Goal: Task Accomplishment & Management: Use online tool/utility

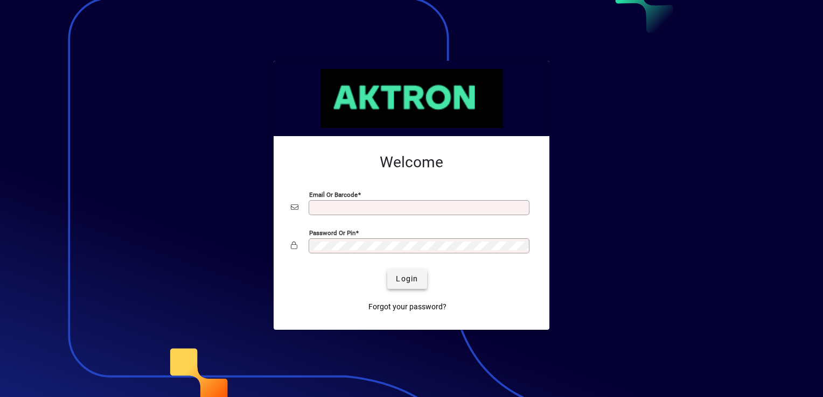
type input "**********"
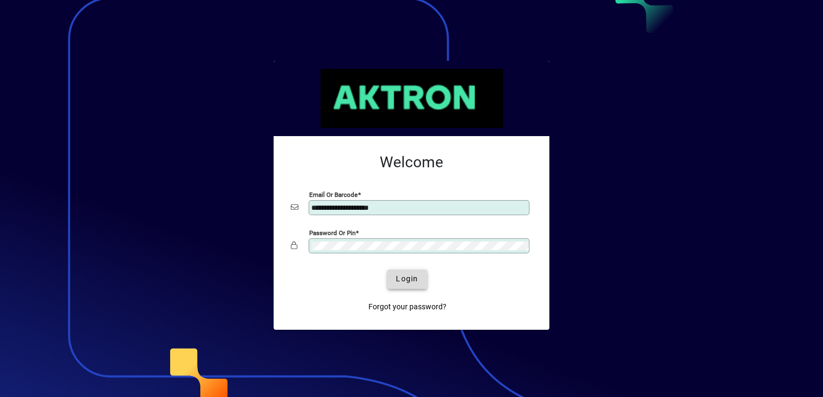
click at [410, 278] on span "Login" at bounding box center [407, 279] width 22 height 11
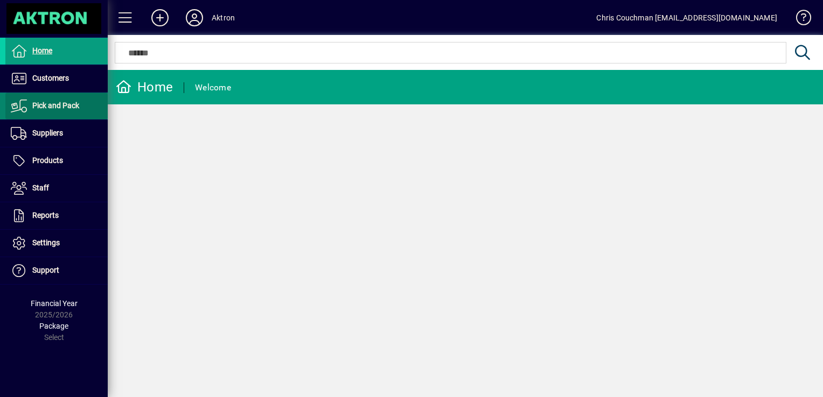
click at [71, 107] on span "Pick and Pack" at bounding box center [55, 105] width 47 height 9
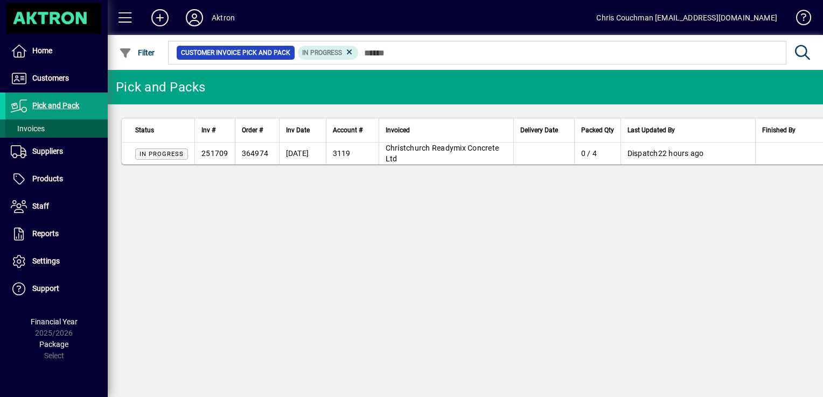
click at [54, 127] on span at bounding box center [56, 129] width 102 height 26
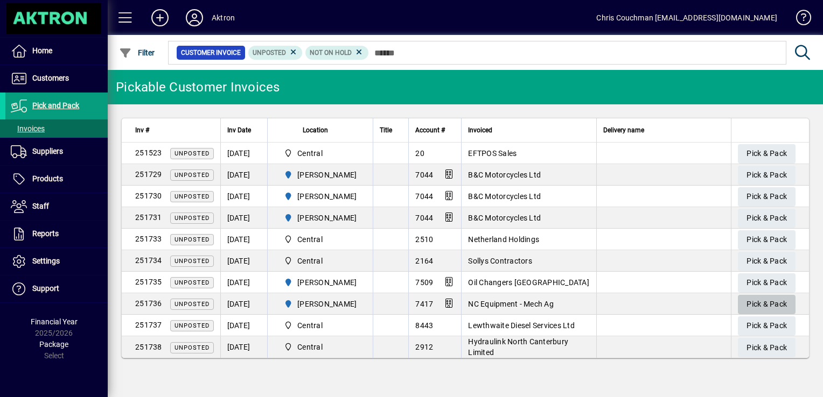
click at [759, 305] on span "Pick & Pack" at bounding box center [767, 305] width 40 height 18
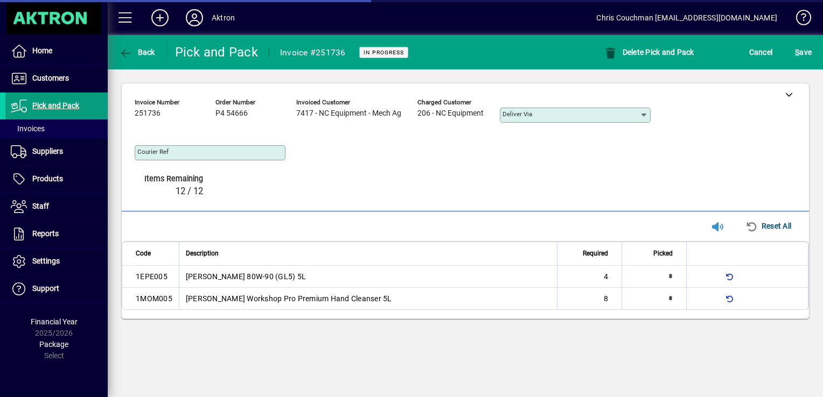
type input "**********"
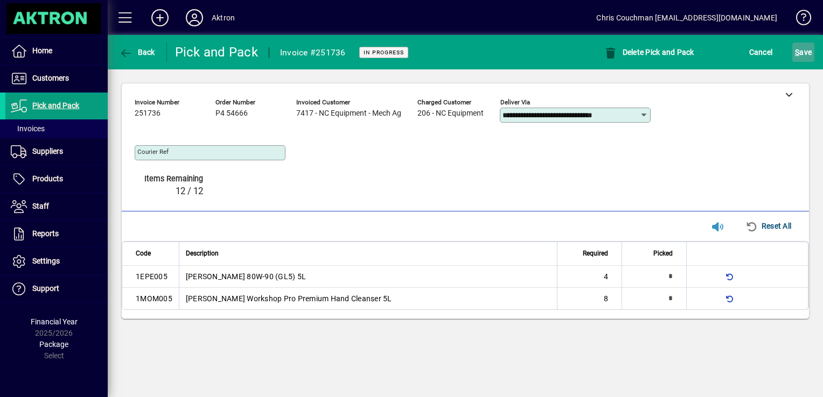
click at [799, 52] on span "S" at bounding box center [797, 52] width 4 height 9
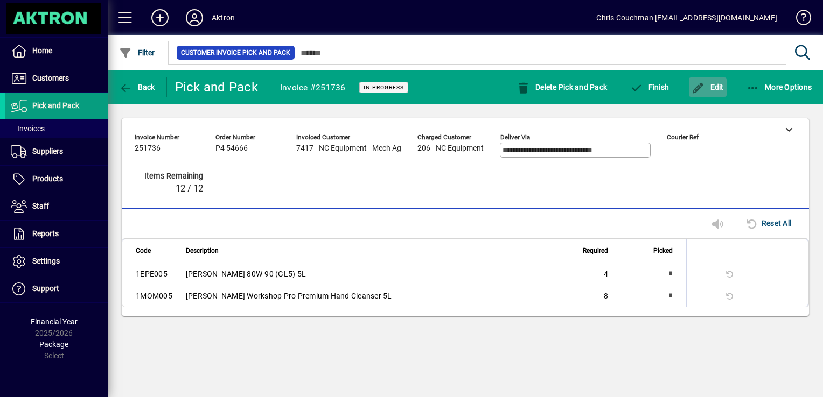
click at [713, 86] on span "Edit" at bounding box center [708, 87] width 32 height 9
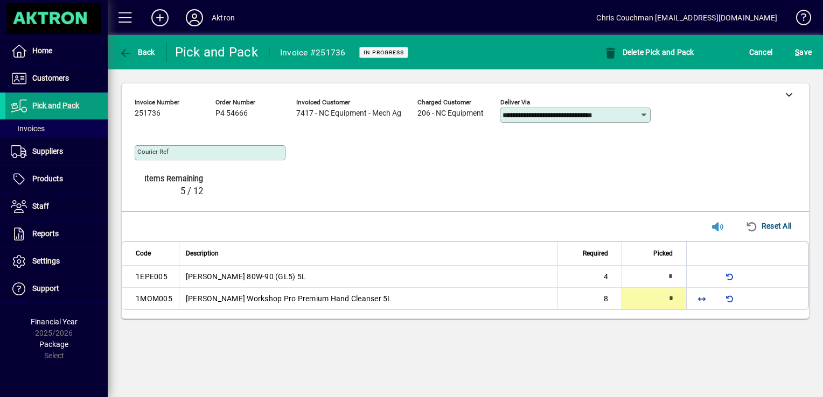
type input "*"
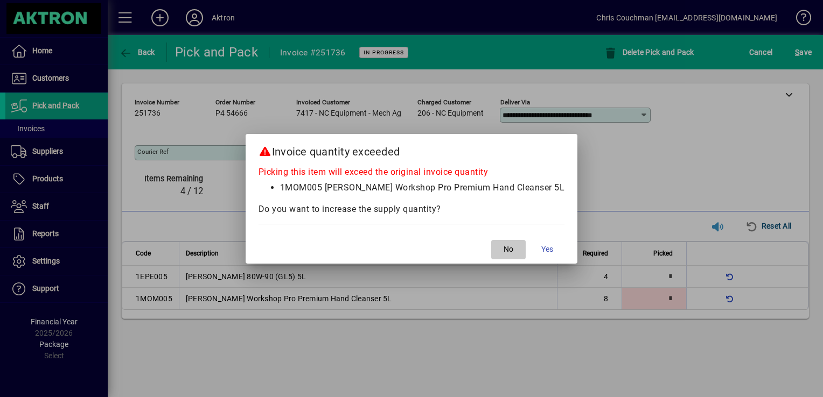
click at [504, 247] on span "No" at bounding box center [509, 249] width 10 height 11
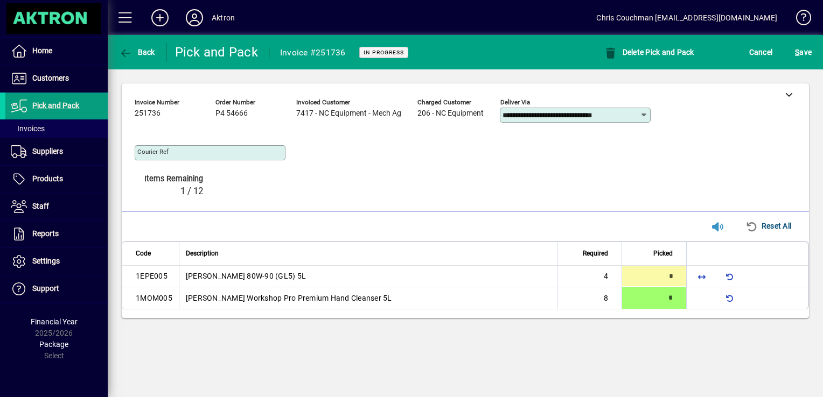
type input "*"
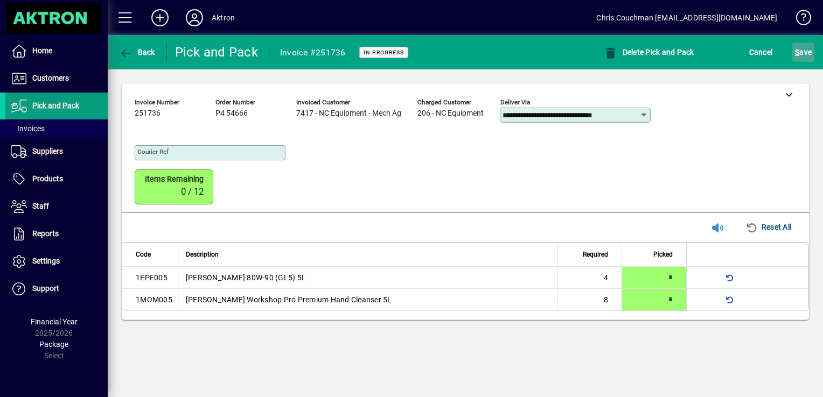
click at [795, 52] on span "S" at bounding box center [797, 52] width 4 height 9
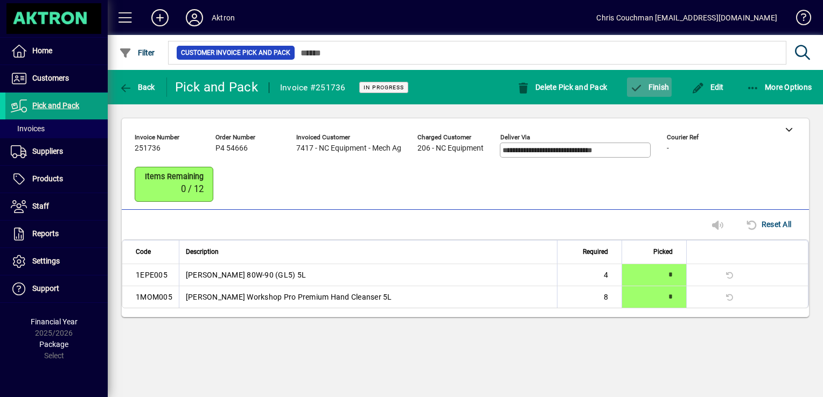
click at [647, 80] on span "button" at bounding box center [649, 87] width 45 height 26
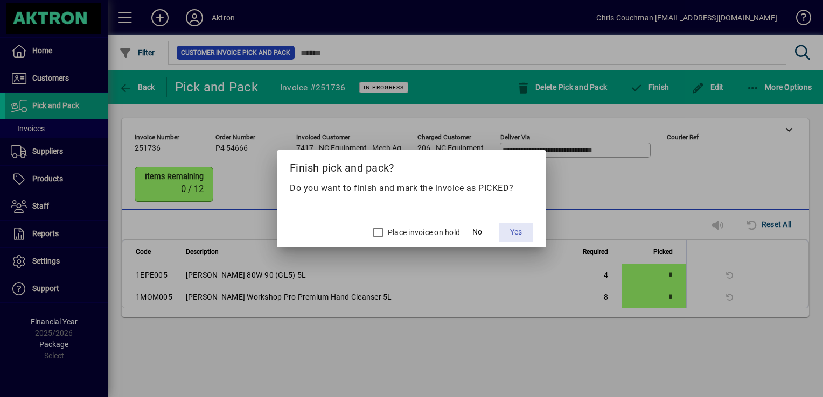
click at [513, 232] on span "Yes" at bounding box center [516, 232] width 12 height 11
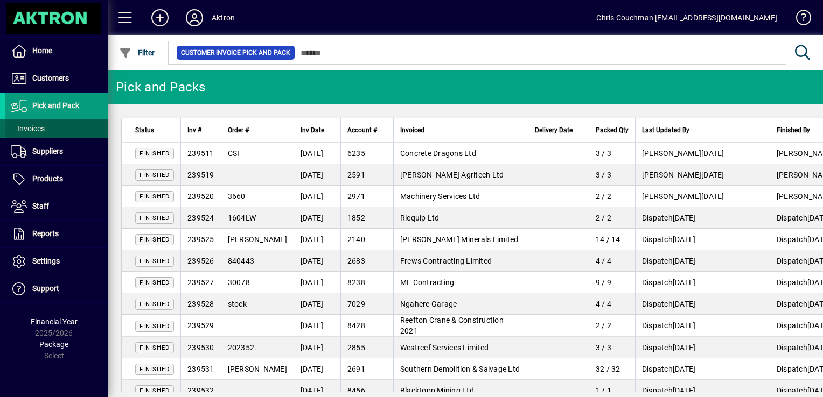
click at [37, 131] on span "Invoices" at bounding box center [28, 128] width 34 height 9
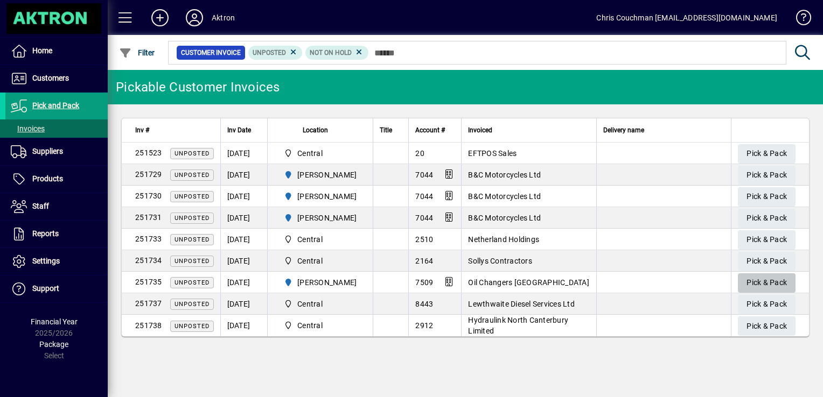
click at [753, 284] on span "Pick & Pack" at bounding box center [767, 283] width 40 height 18
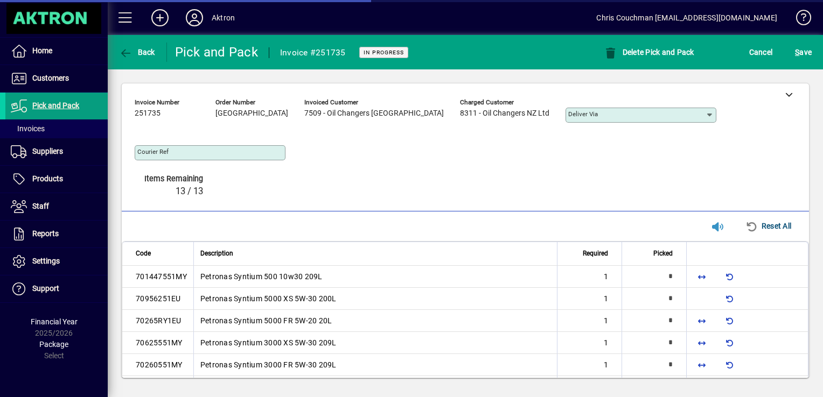
type input "**********"
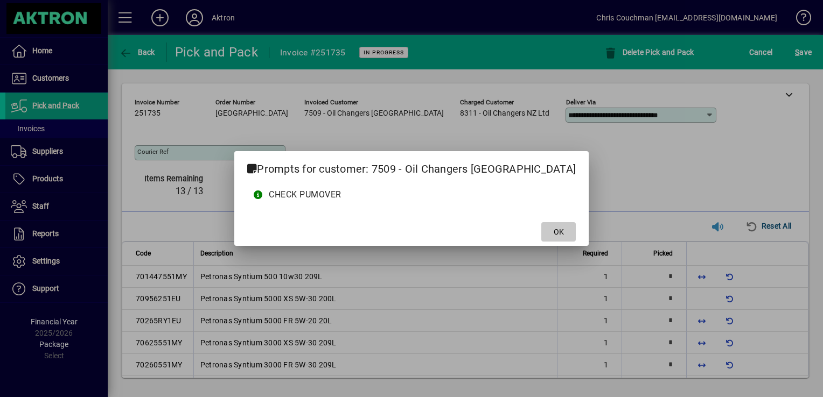
click at [554, 230] on span "OK" at bounding box center [559, 232] width 10 height 11
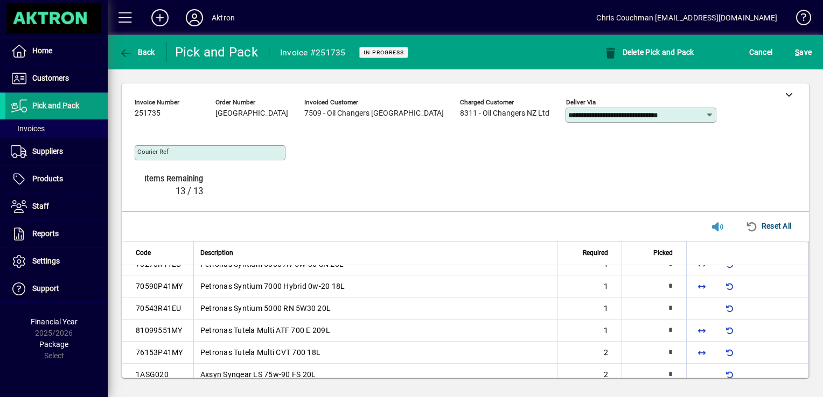
scroll to position [137, 0]
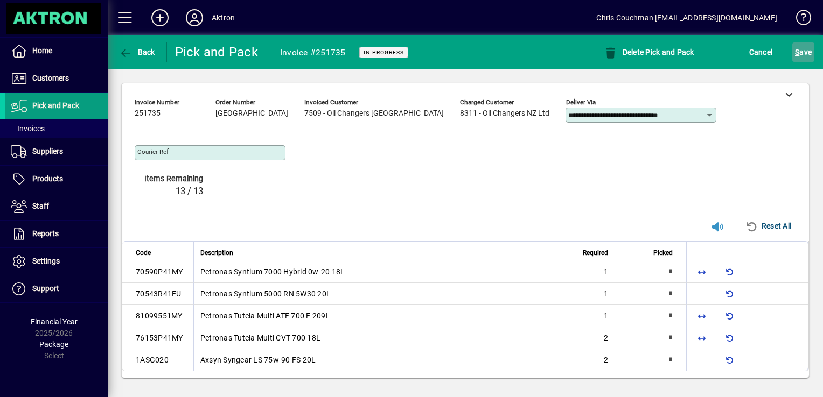
click at [801, 55] on span "S ave" at bounding box center [803, 52] width 17 height 17
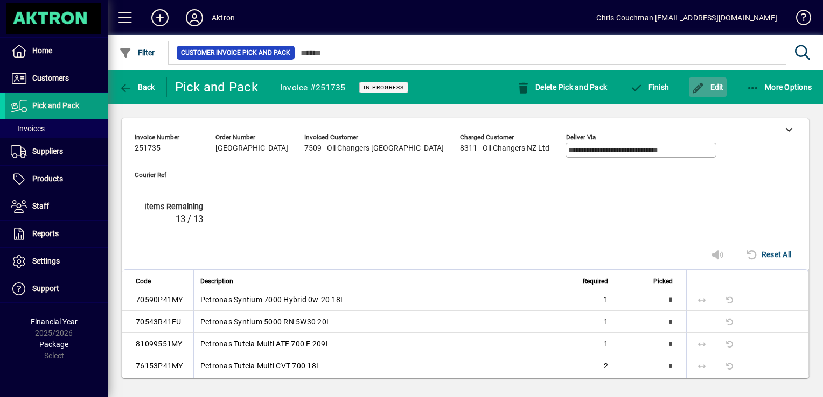
click at [707, 87] on span "Edit" at bounding box center [708, 87] width 32 height 9
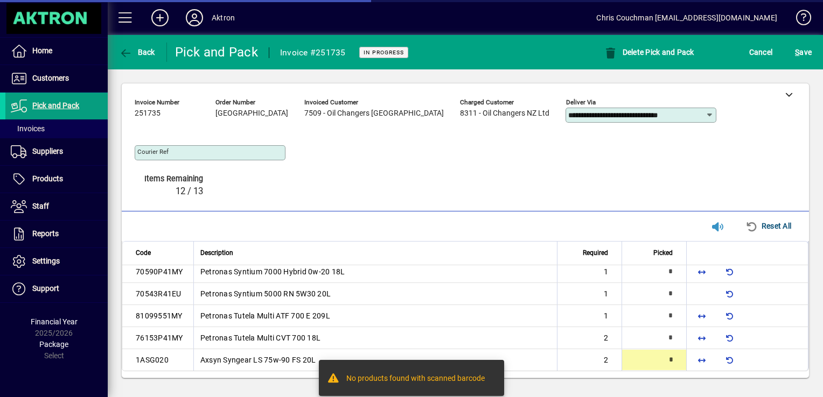
type input "*"
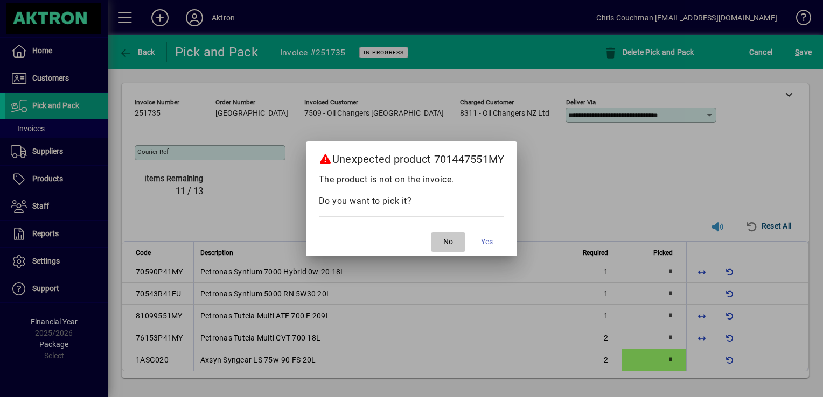
click at [441, 245] on span "button" at bounding box center [448, 242] width 34 height 26
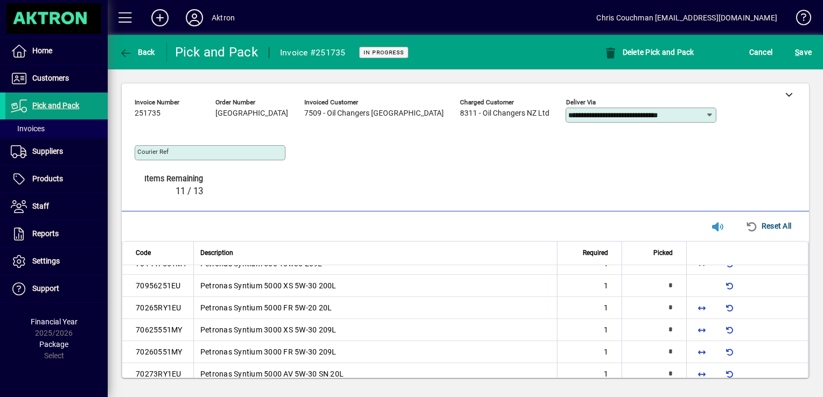
scroll to position [1, 0]
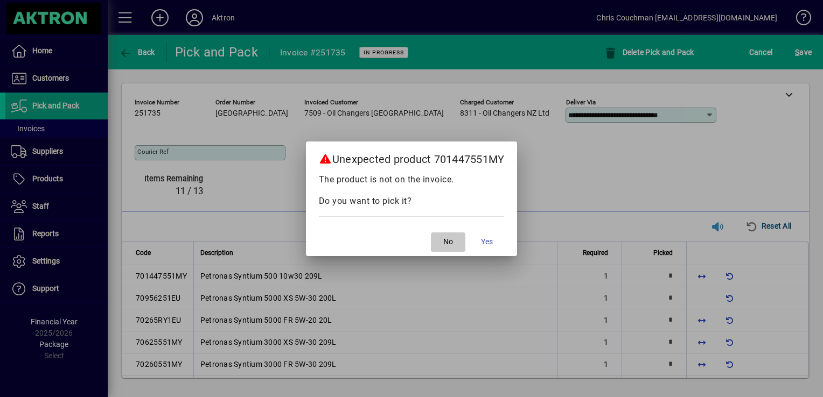
click at [453, 247] on span "No" at bounding box center [448, 241] width 10 height 11
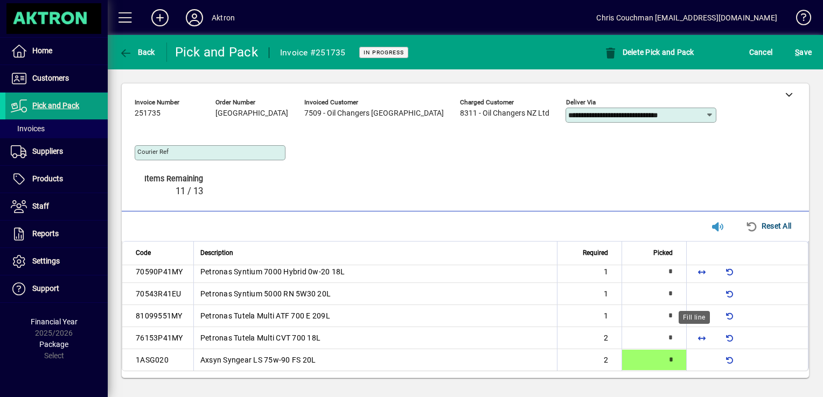
click at [693, 339] on span "button" at bounding box center [702, 338] width 26 height 26
type input "*"
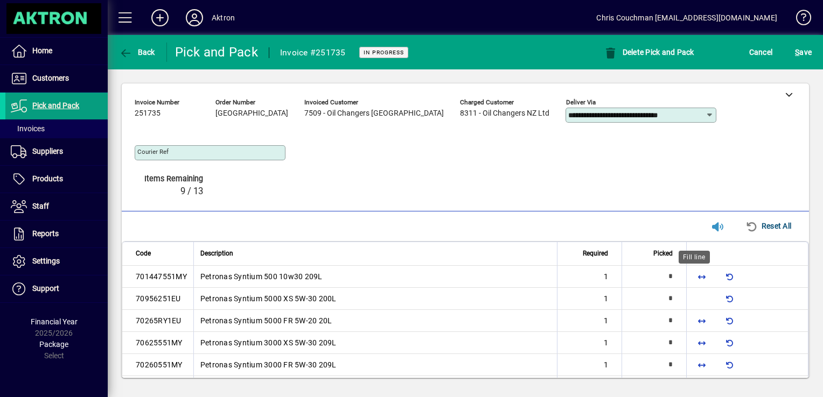
click at [695, 279] on span "button" at bounding box center [702, 277] width 26 height 26
type input "*"
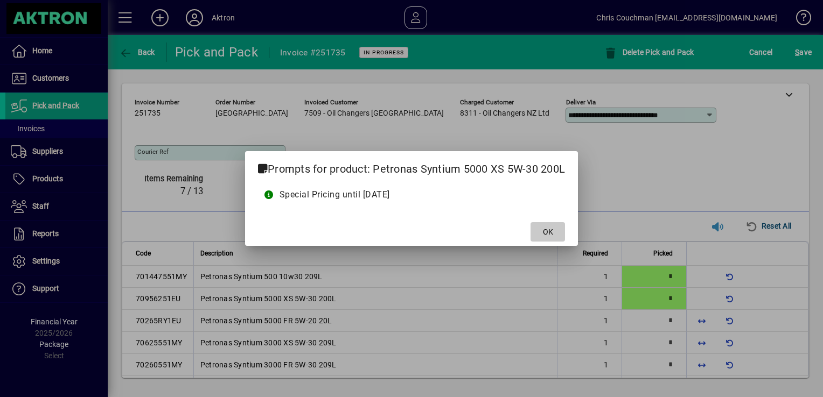
click at [547, 235] on span "OK" at bounding box center [548, 232] width 10 height 11
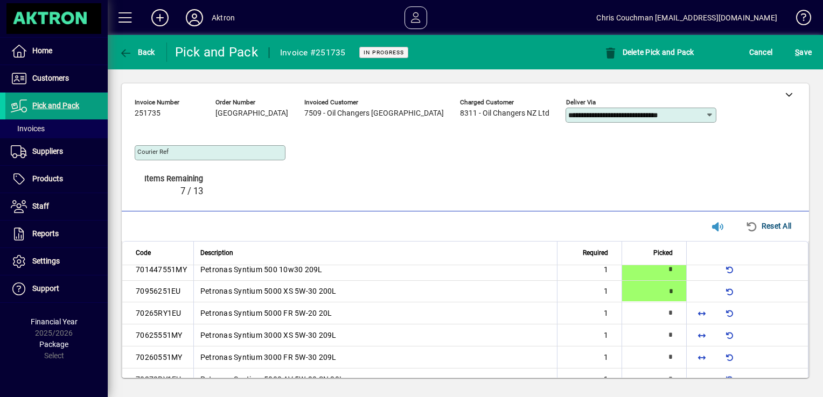
scroll to position [6, 0]
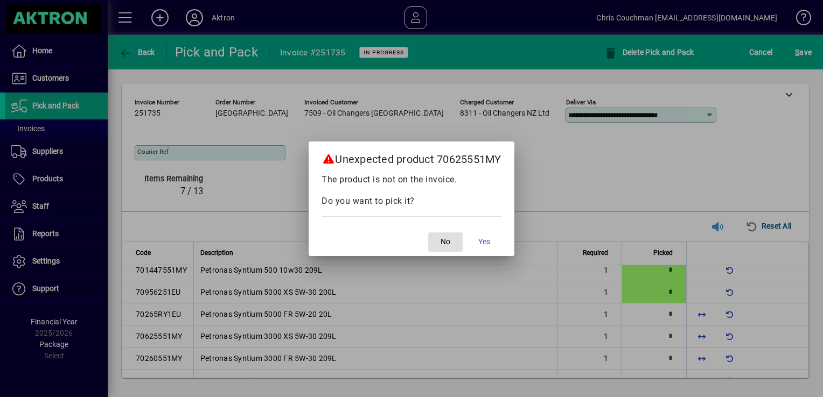
click at [442, 241] on span "button" at bounding box center [445, 242] width 34 height 26
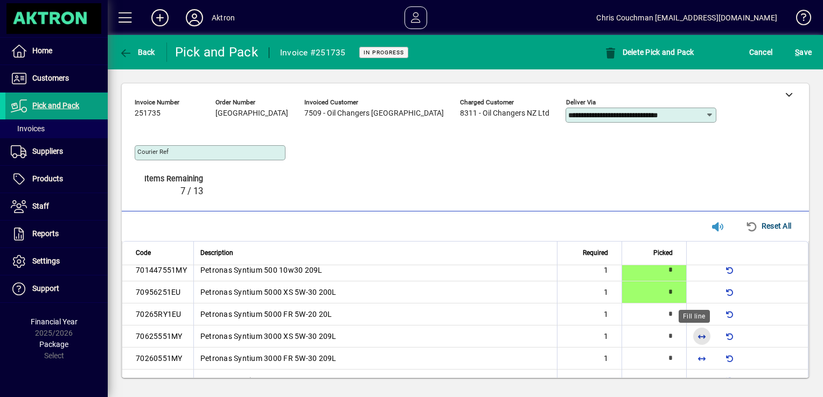
click at [692, 338] on span "button" at bounding box center [702, 337] width 26 height 26
type input "*"
click at [694, 317] on span "button" at bounding box center [702, 315] width 26 height 26
type input "*"
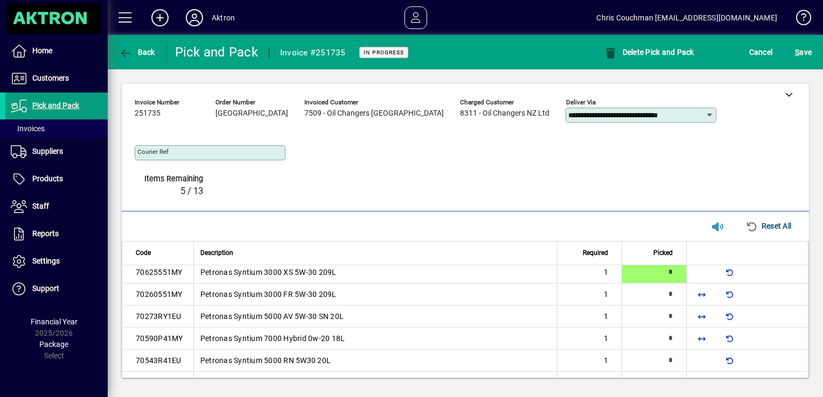
scroll to position [74, 0]
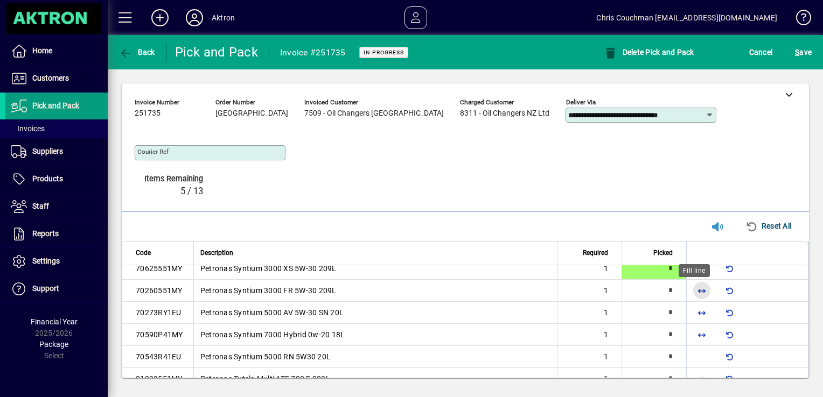
click at [697, 291] on span "button" at bounding box center [702, 291] width 26 height 26
type input "*"
click at [697, 291] on div at bounding box center [701, 290] width 17 height 17
drag, startPoint x: 697, startPoint y: 291, endPoint x: 693, endPoint y: 310, distance: 19.9
click at [693, 310] on span "button" at bounding box center [702, 313] width 26 height 26
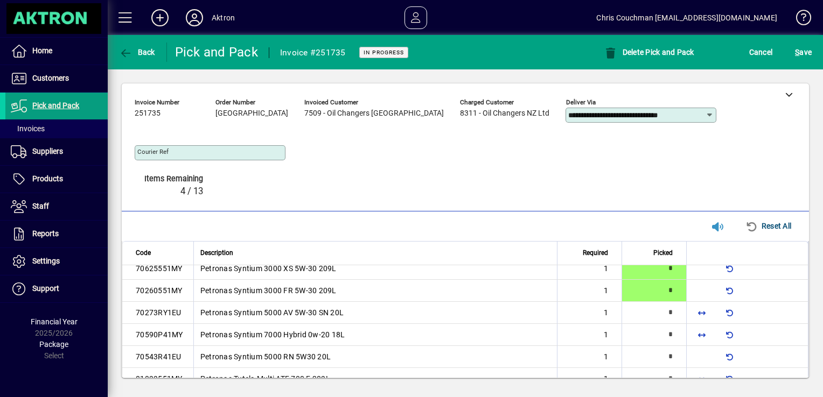
type input "*"
click at [693, 333] on span "button" at bounding box center [702, 335] width 26 height 26
type input "*"
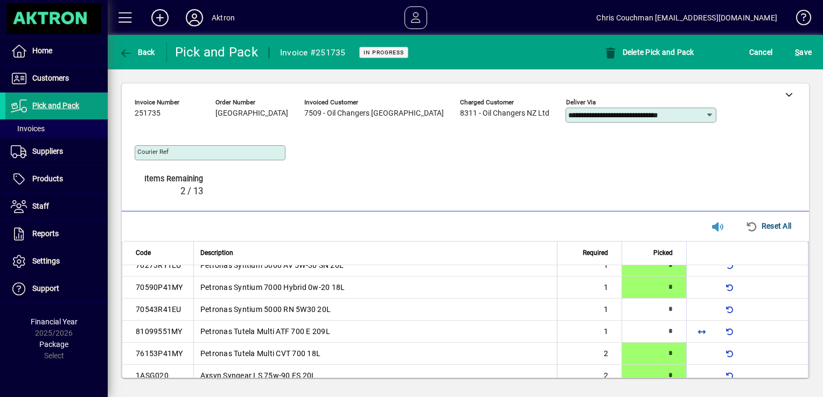
scroll to position [137, 0]
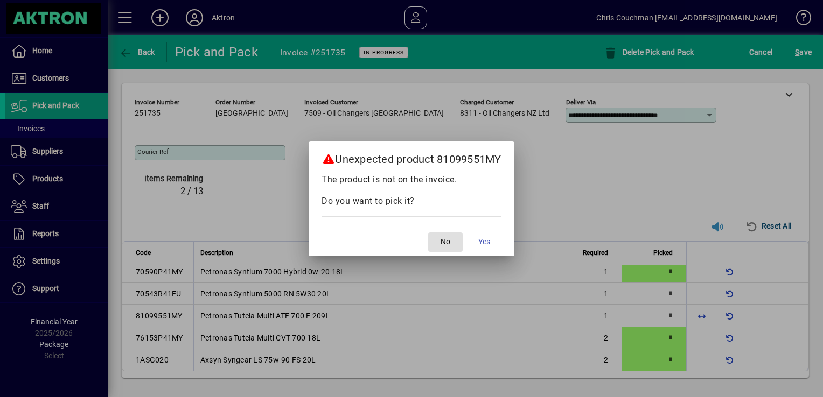
click at [443, 243] on span "No" at bounding box center [446, 241] width 10 height 11
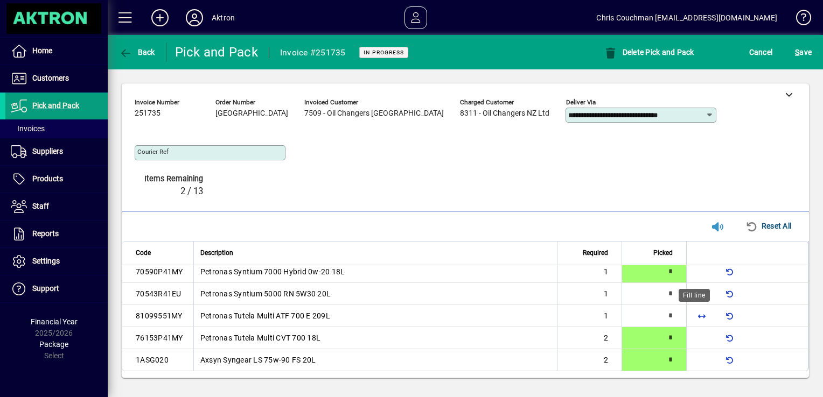
click at [694, 312] on span "button" at bounding box center [702, 316] width 26 height 26
type input "*"
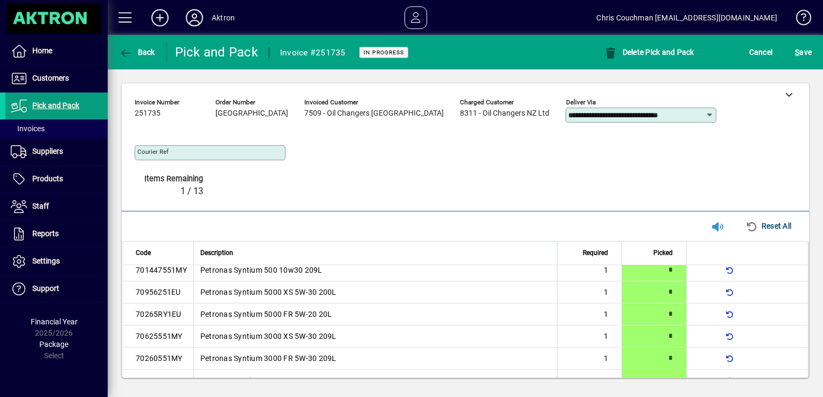
scroll to position [0, 0]
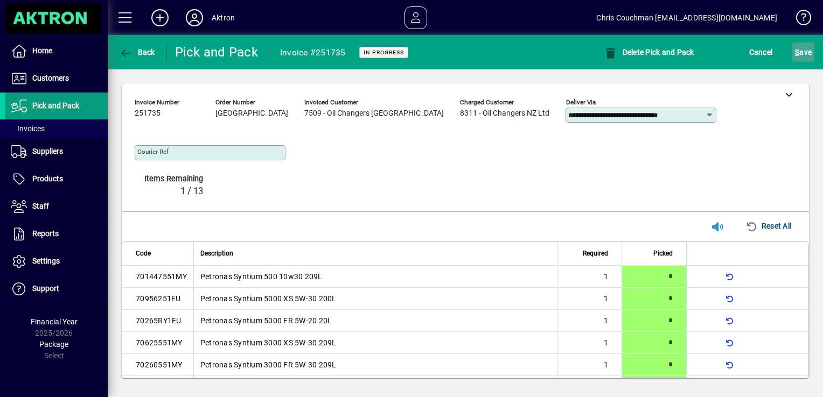
click at [797, 55] on span "S" at bounding box center [797, 52] width 4 height 9
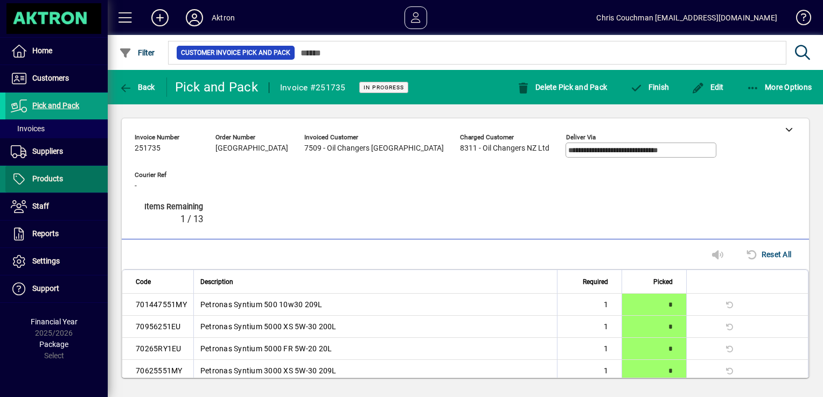
click at [53, 180] on span "Products" at bounding box center [47, 179] width 31 height 9
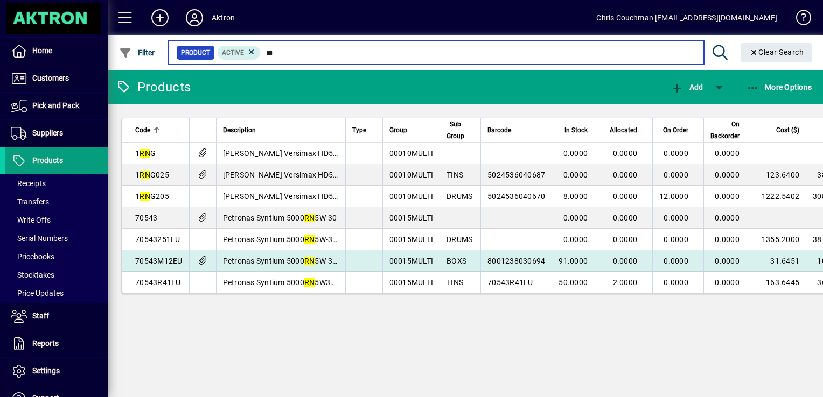
type input "**"
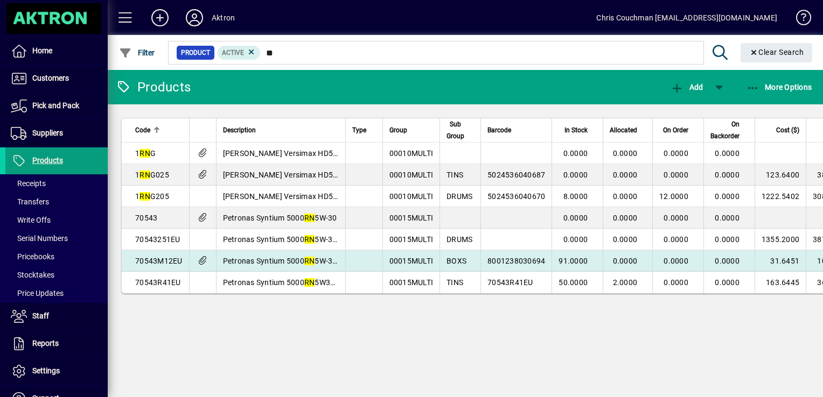
click at [256, 266] on td "Petronas Syntium 5000 RN 5W-30 5L" at bounding box center [280, 261] width 129 height 22
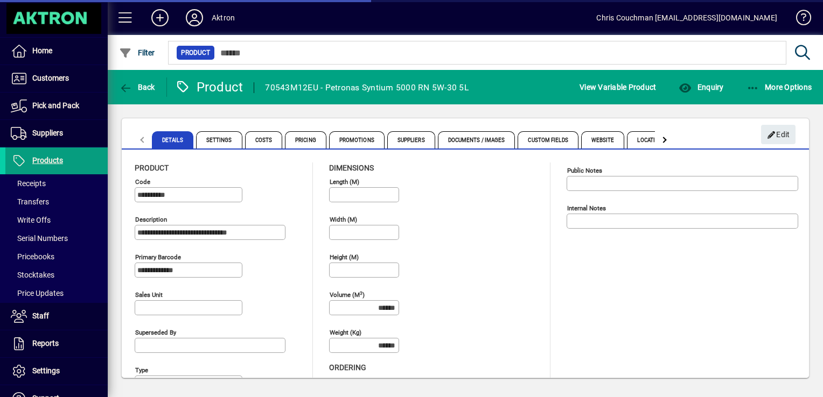
type input "**********"
type input "****"
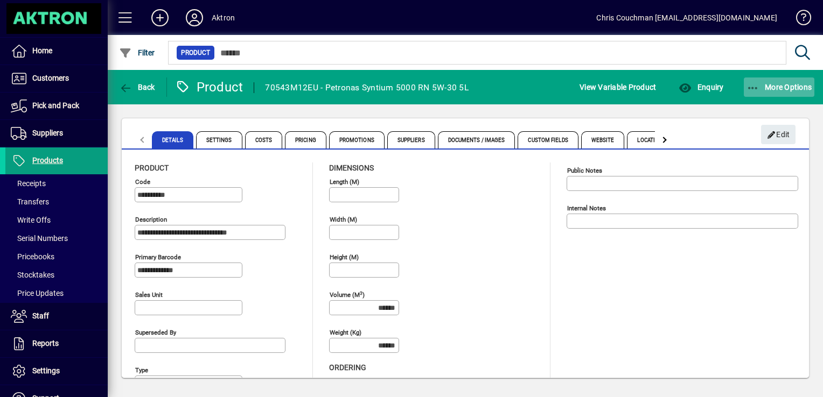
click at [754, 86] on icon "button" at bounding box center [753, 88] width 13 height 11
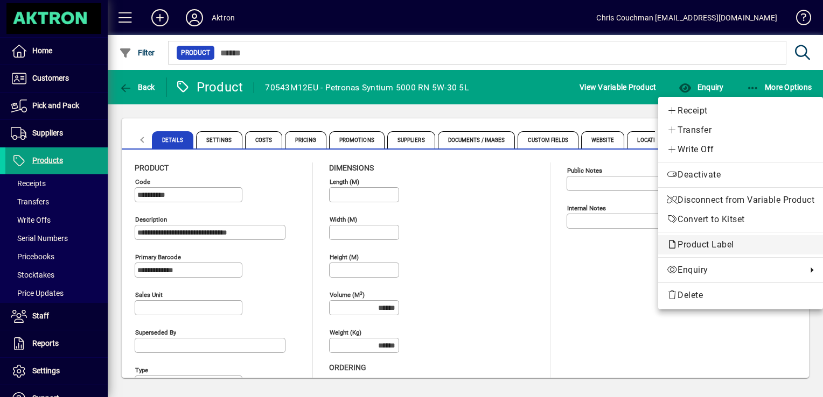
click at [699, 245] on span "Product Label" at bounding box center [703, 245] width 73 height 10
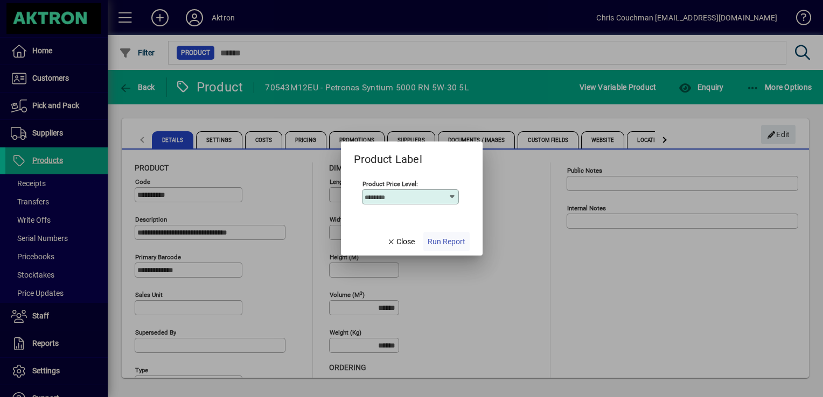
click at [445, 243] on span "Run Report" at bounding box center [447, 241] width 38 height 11
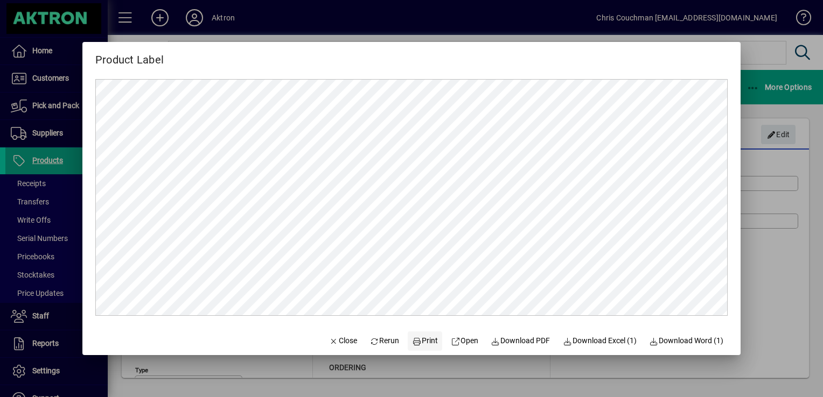
click at [415, 344] on span "Print" at bounding box center [425, 341] width 26 height 11
click at [419, 339] on span "Print" at bounding box center [425, 341] width 26 height 11
click at [332, 343] on span "Close" at bounding box center [343, 341] width 28 height 11
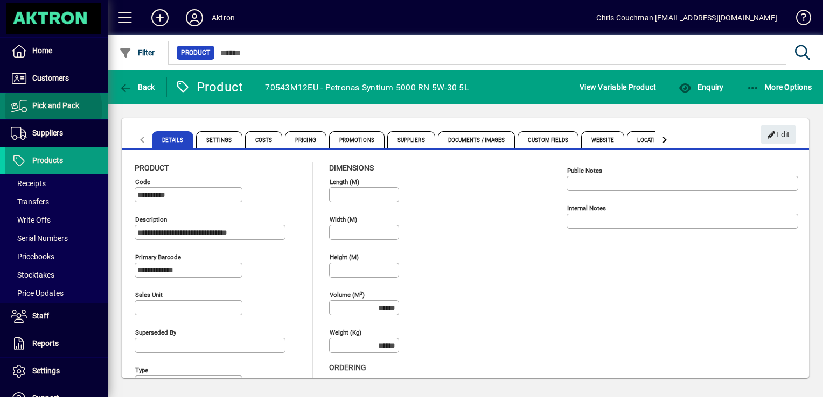
click at [52, 109] on span "Pick and Pack" at bounding box center [55, 105] width 47 height 9
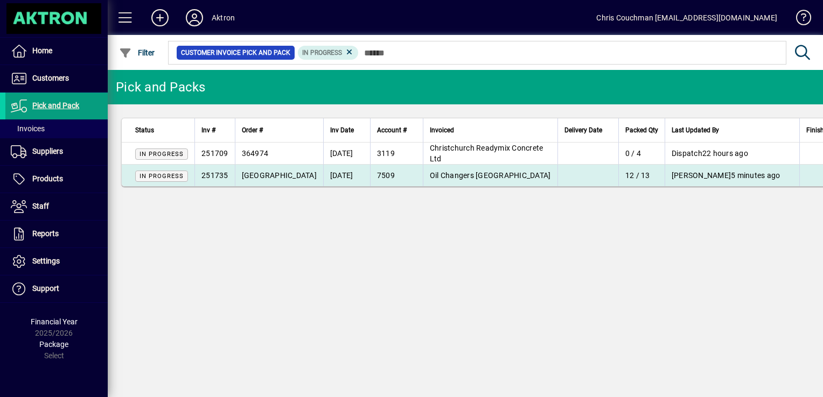
click at [522, 179] on span "Oil Changers [GEOGRAPHIC_DATA]" at bounding box center [490, 175] width 121 height 9
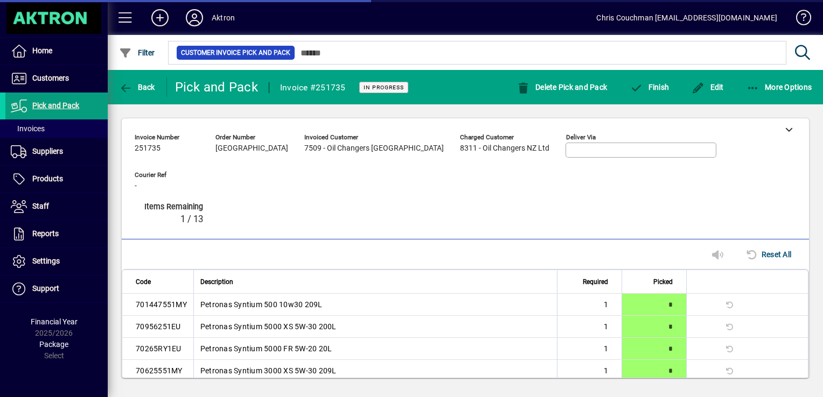
type input "**********"
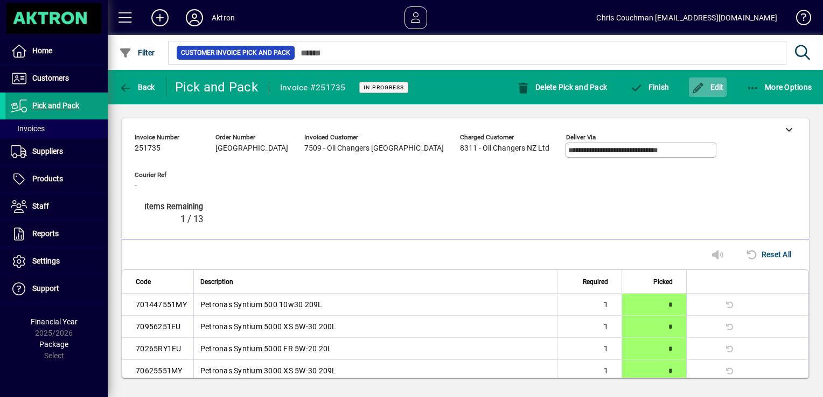
click at [708, 92] on span "Edit" at bounding box center [708, 87] width 32 height 9
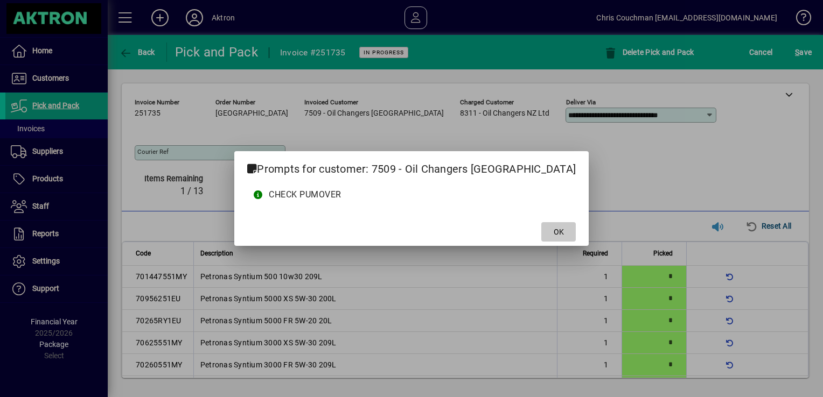
click at [558, 232] on span at bounding box center [558, 232] width 34 height 26
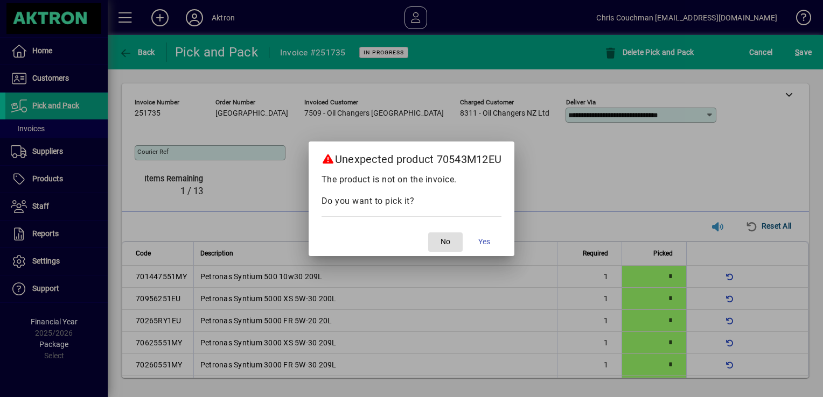
click at [454, 245] on span "button" at bounding box center [445, 242] width 34 height 26
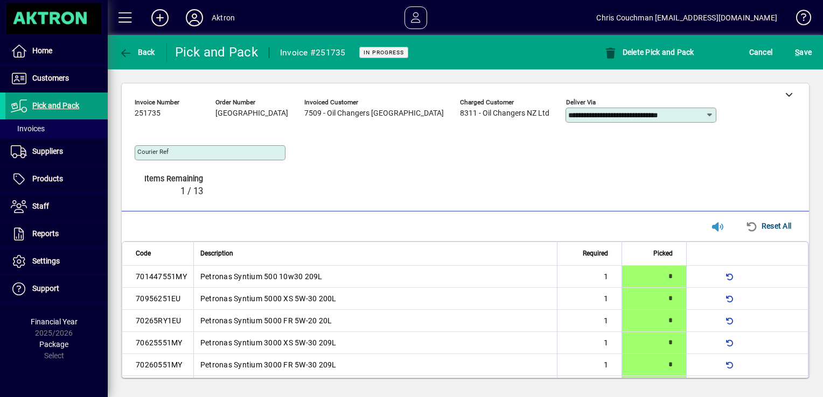
scroll to position [137, 0]
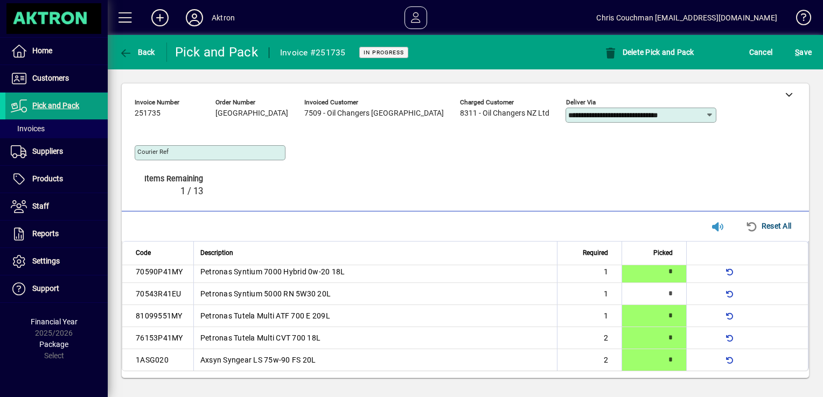
drag, startPoint x: 136, startPoint y: 294, endPoint x: 178, endPoint y: 293, distance: 42.0
click at [178, 293] on td "70543R41EU" at bounding box center [157, 294] width 71 height 22
copy td "70543R41EU"
click at [67, 185] on span at bounding box center [56, 179] width 102 height 26
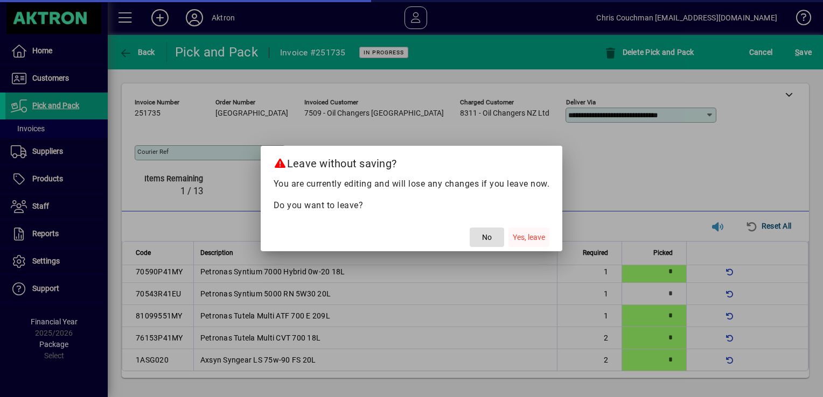
click at [527, 242] on span "Yes, leave" at bounding box center [529, 237] width 32 height 11
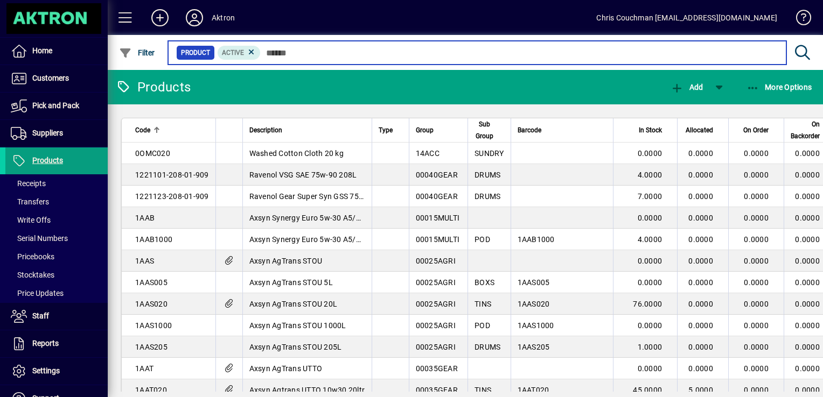
paste input "**********"
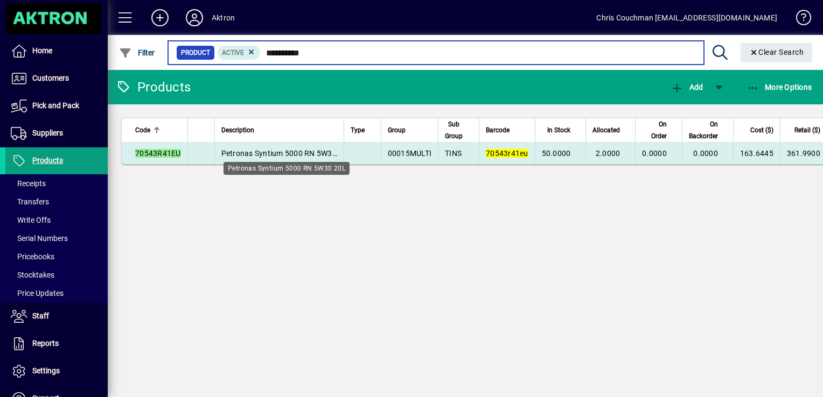
type input "**********"
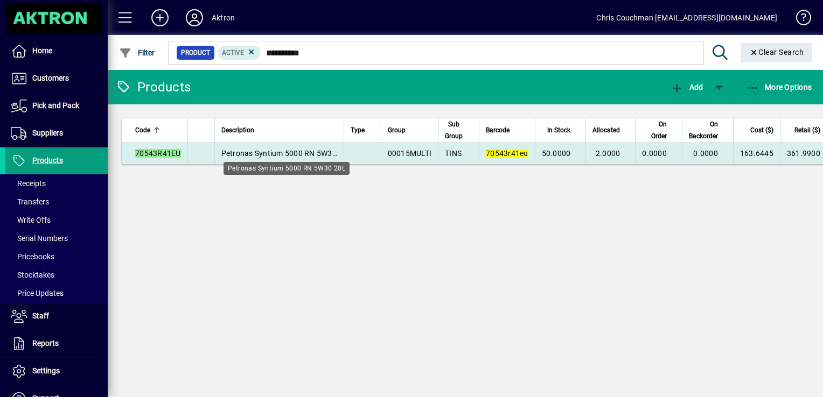
click at [302, 162] on div "Petronas Syntium 5000 RN 5W30 20L" at bounding box center [287, 168] width 126 height 13
click at [305, 152] on span "Petronas Syntium 5000 RN 5W30 20L" at bounding box center [286, 153] width 130 height 9
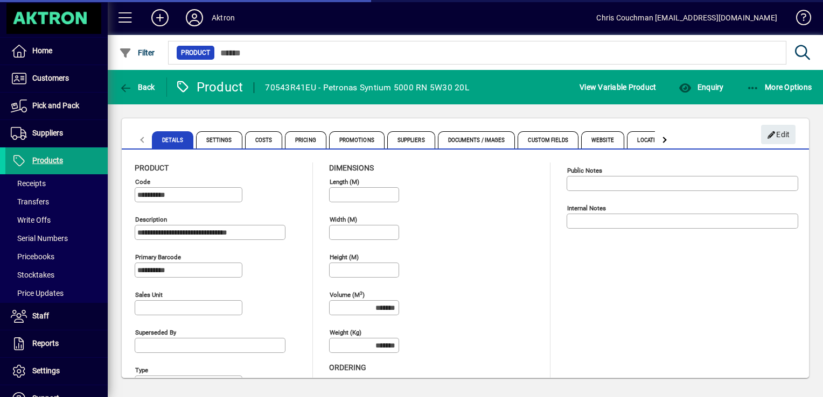
type input "**********"
type input "****"
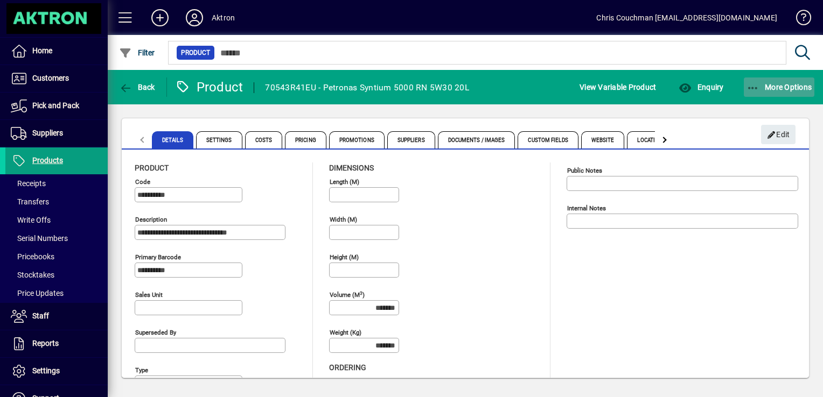
click at [752, 89] on icon "button" at bounding box center [753, 88] width 13 height 11
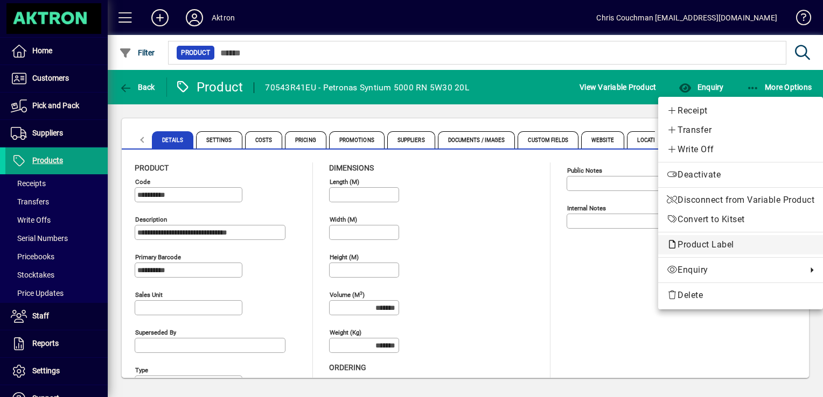
click at [701, 245] on span "Product Label" at bounding box center [703, 245] width 73 height 10
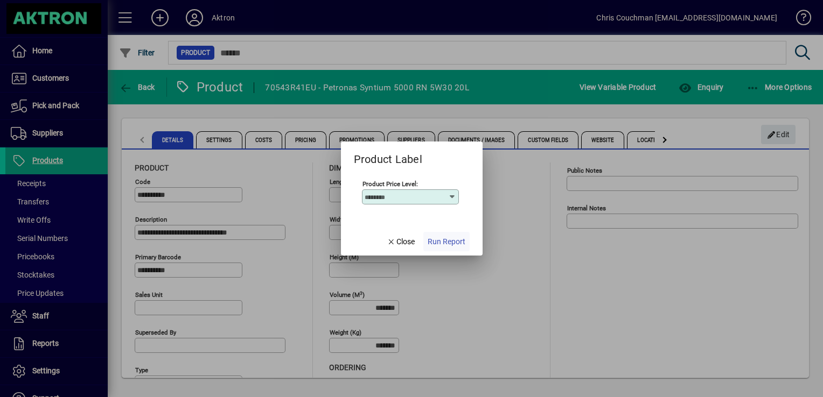
click at [444, 244] on span "Run Report" at bounding box center [447, 241] width 38 height 11
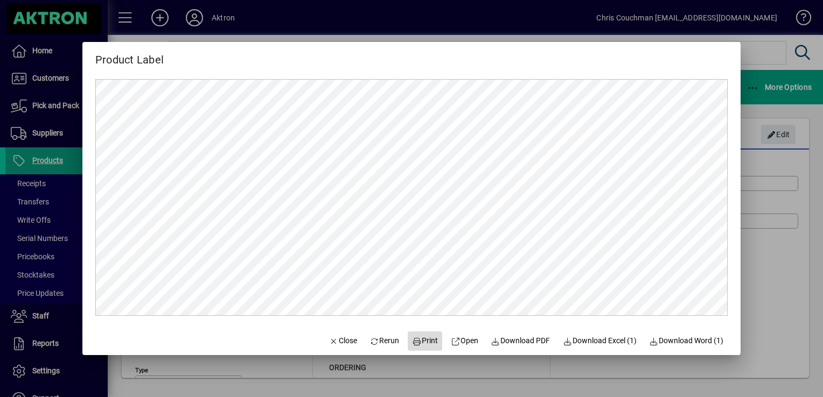
click at [418, 344] on span "Print" at bounding box center [425, 341] width 26 height 11
click at [339, 337] on span "Close" at bounding box center [343, 341] width 28 height 11
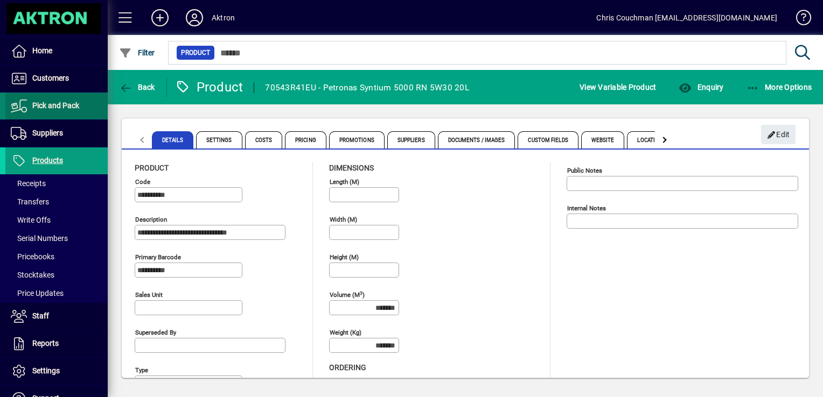
click at [59, 107] on span "Pick and Pack" at bounding box center [55, 105] width 47 height 9
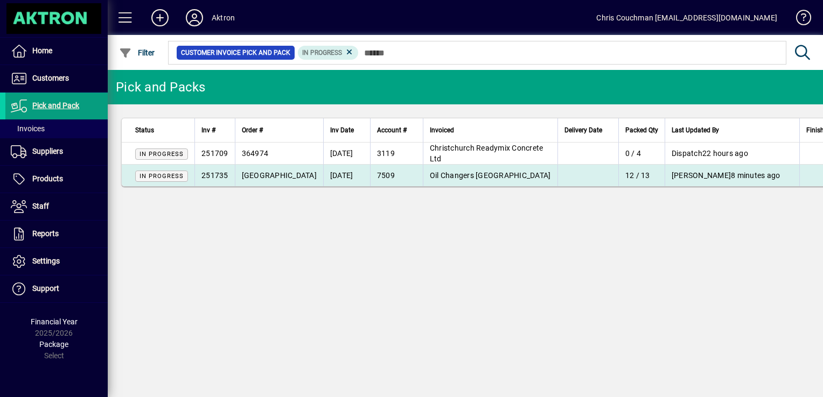
click at [458, 180] on td "Oil Changers [GEOGRAPHIC_DATA]" at bounding box center [490, 176] width 135 height 22
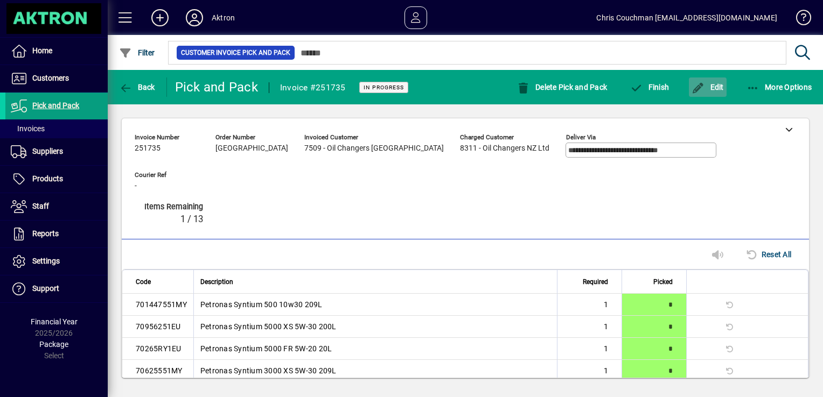
click at [724, 88] on span "button" at bounding box center [708, 87] width 38 height 26
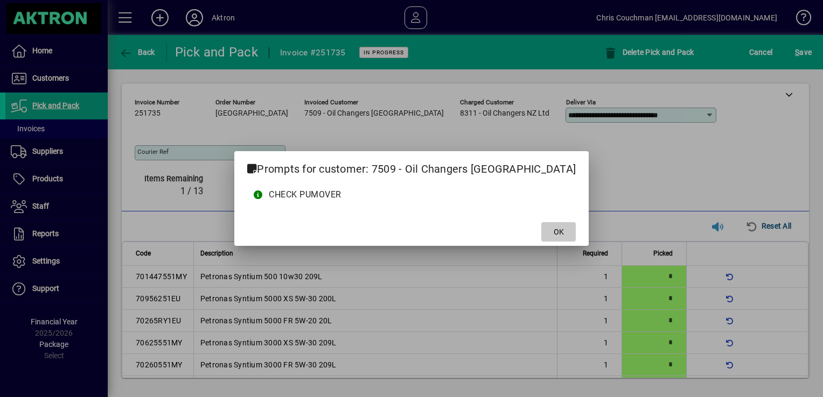
click at [554, 236] on span "OK" at bounding box center [559, 232] width 10 height 11
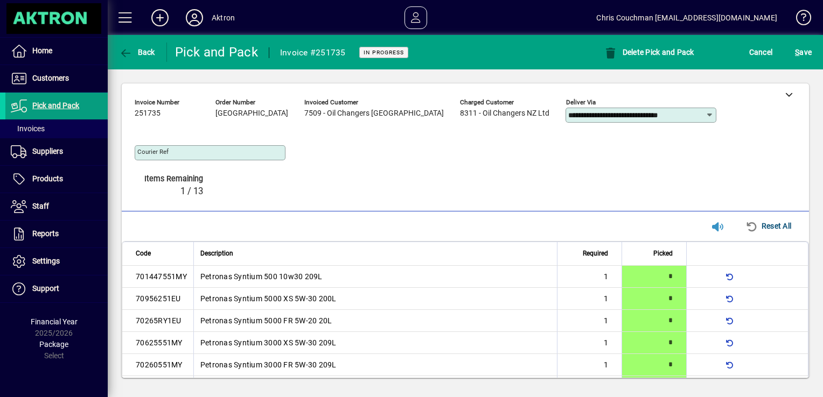
type input "*"
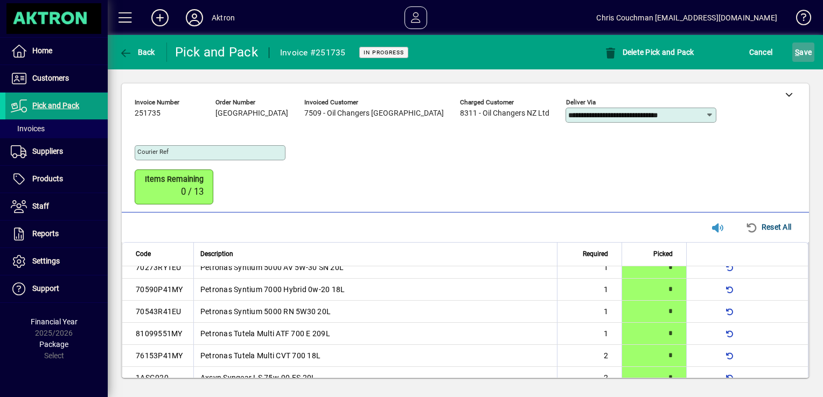
click at [798, 53] on span "S" at bounding box center [797, 52] width 4 height 9
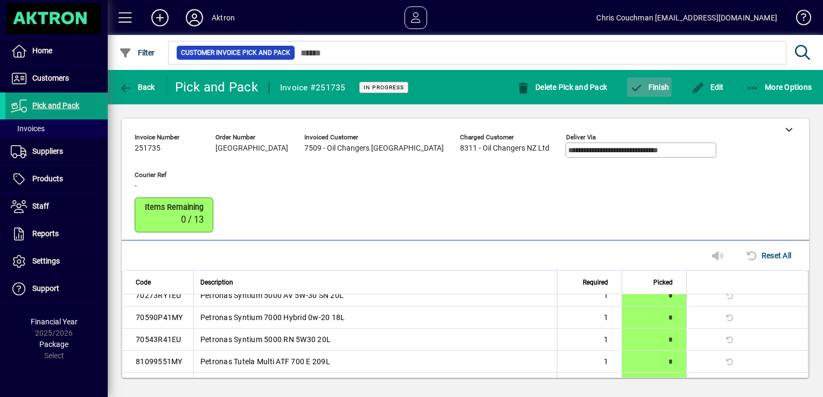
click at [663, 86] on span "Finish" at bounding box center [649, 87] width 39 height 9
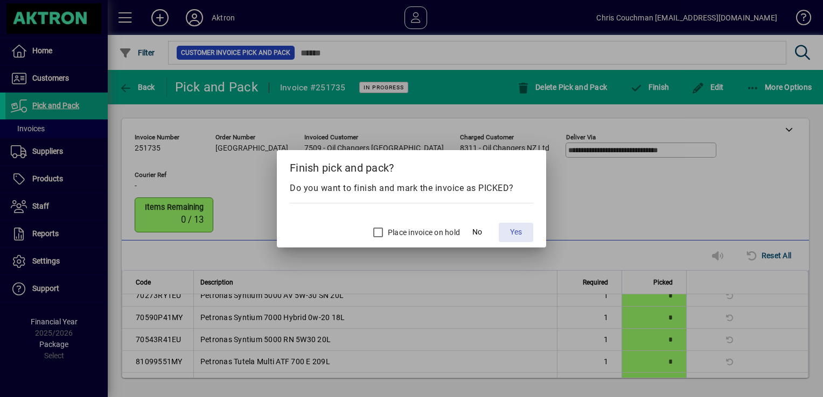
click at [515, 231] on span "Yes" at bounding box center [516, 232] width 12 height 11
